Goal: Entertainment & Leisure: Consume media (video, audio)

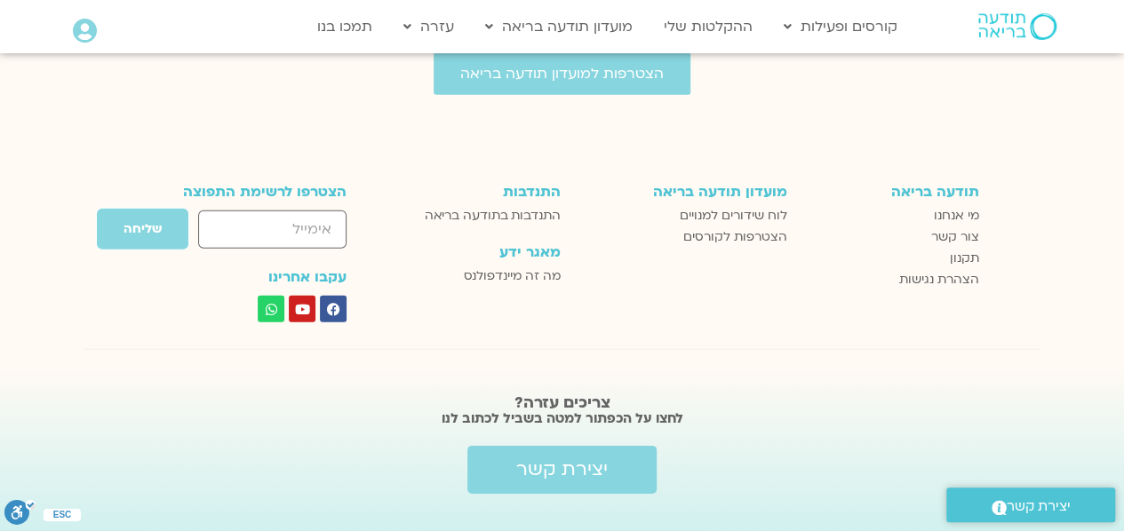
scroll to position [2528, 0]
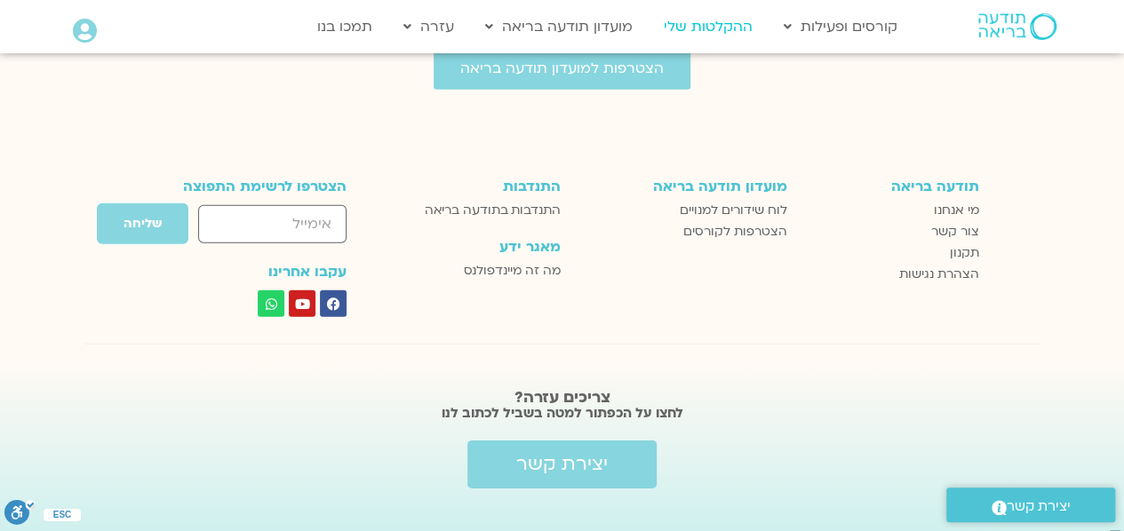
click at [721, 22] on link "ההקלטות שלי" at bounding box center [708, 27] width 107 height 34
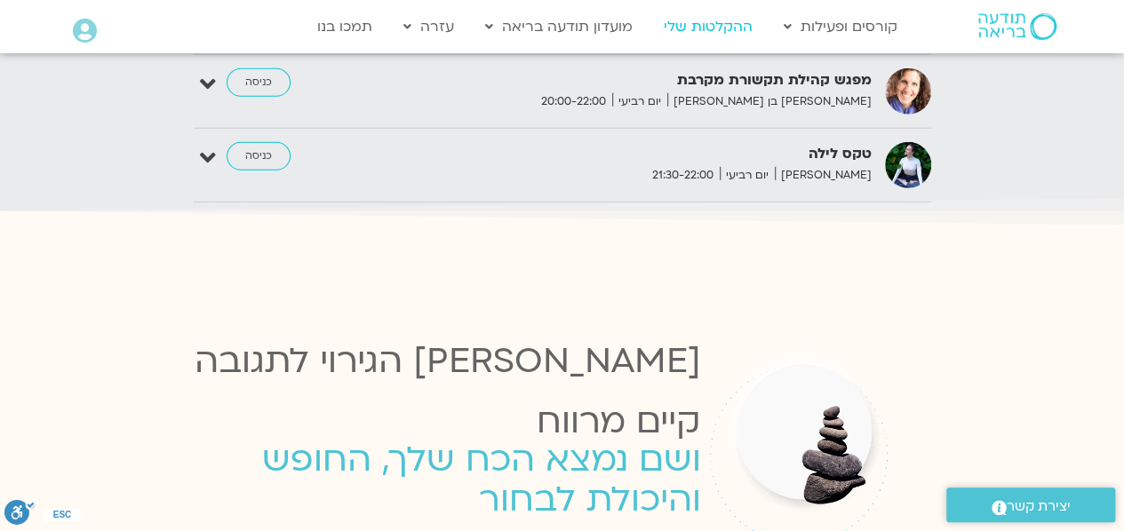
scroll to position [3165, 0]
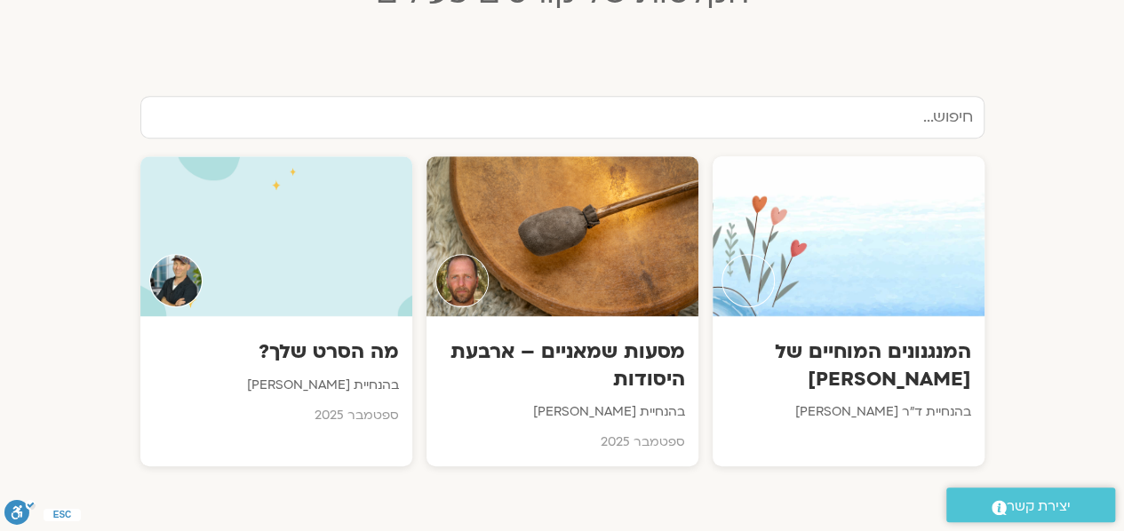
scroll to position [551, 0]
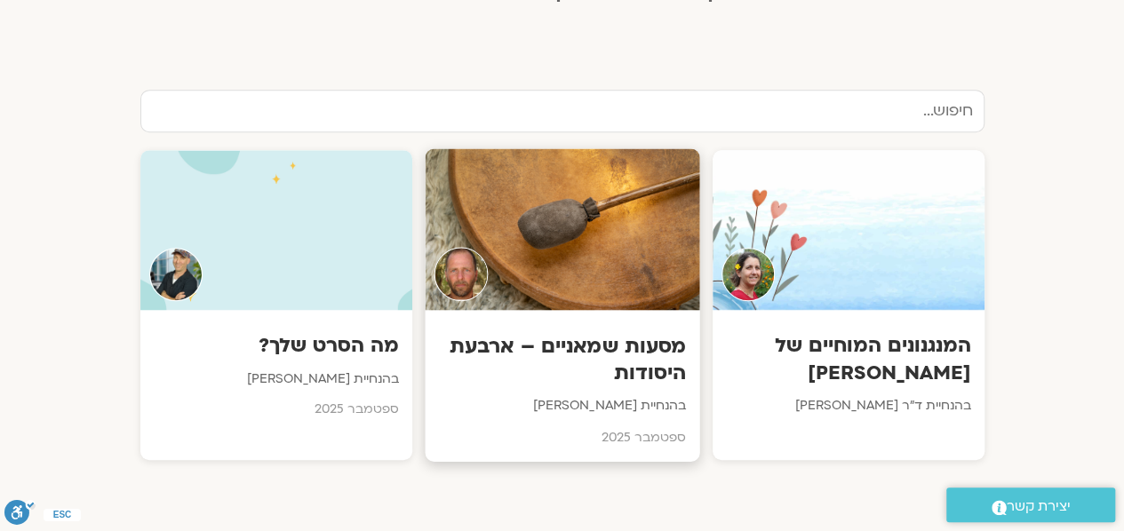
click at [618, 250] on div at bounding box center [562, 230] width 274 height 162
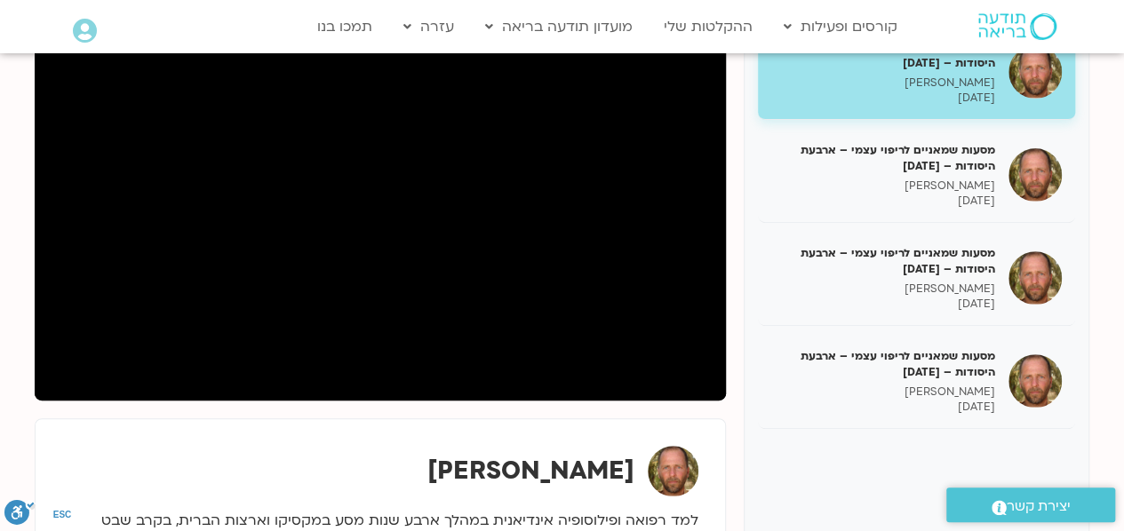
scroll to position [284, 0]
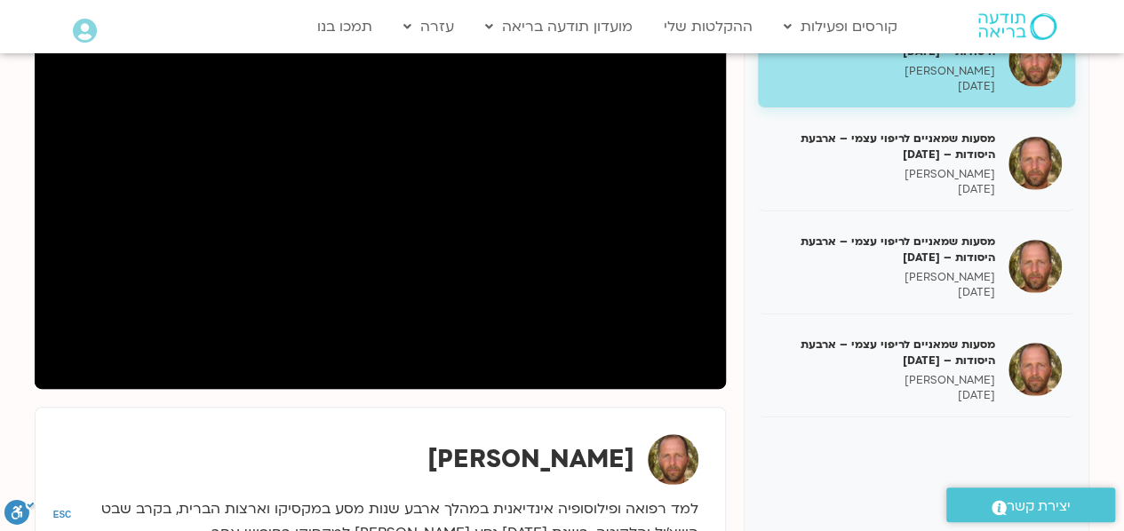
drag, startPoint x: 1129, startPoint y: 127, endPoint x: 1132, endPoint y: 217, distance: 89.7
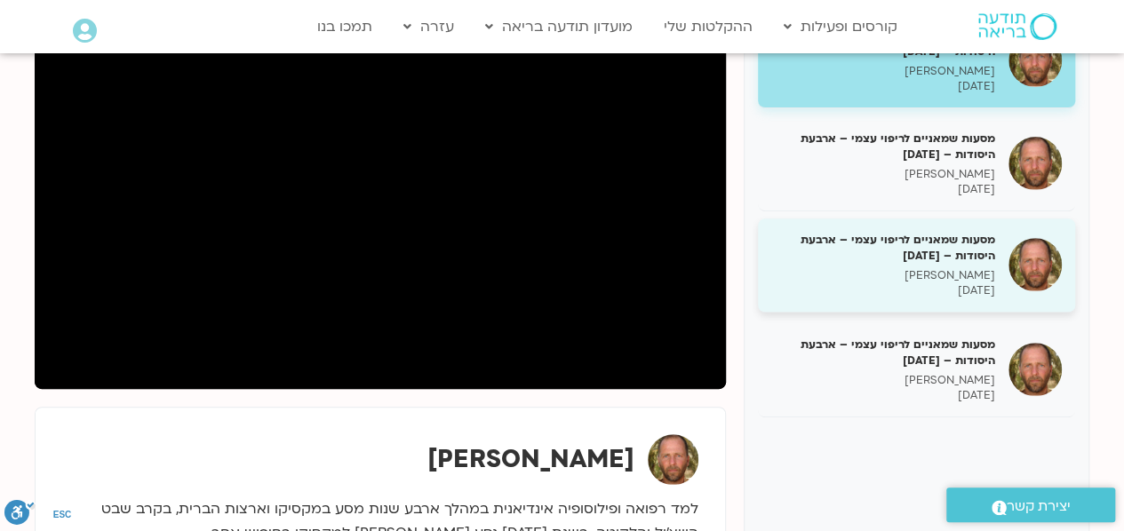
click at [977, 269] on p "תומר פיין" at bounding box center [883, 275] width 224 height 15
